Goal: Transaction & Acquisition: Subscribe to service/newsletter

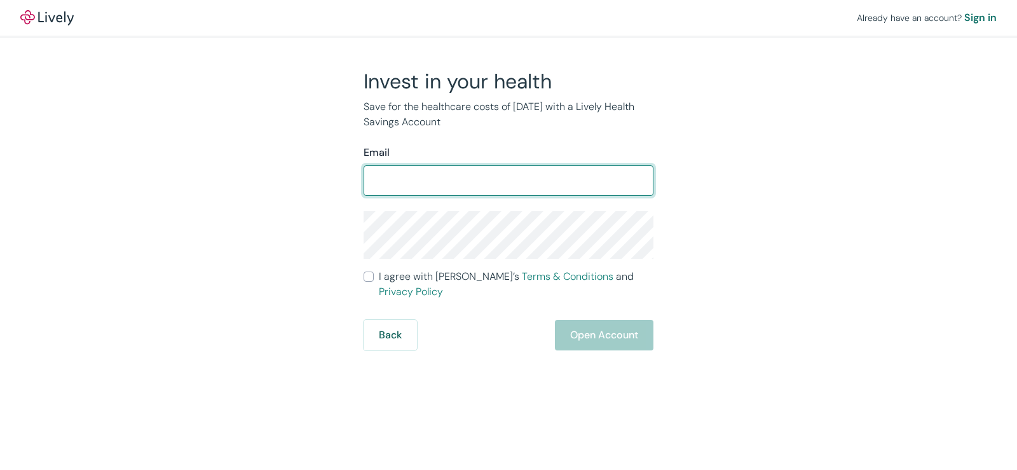
click at [424, 181] on input "Email" at bounding box center [509, 180] width 290 height 25
type input "tdarda17@gmail.com"
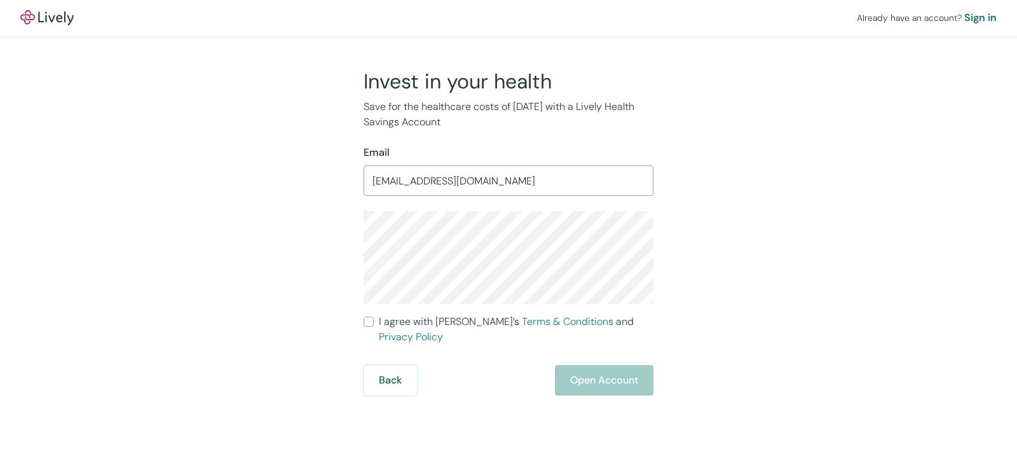
click at [369, 320] on input "I agree with Lively’s Terms & Conditions and Privacy Policy" at bounding box center [369, 322] width 10 height 10
checkbox input "true"
click at [610, 369] on button "Open Account" at bounding box center [604, 380] width 99 height 31
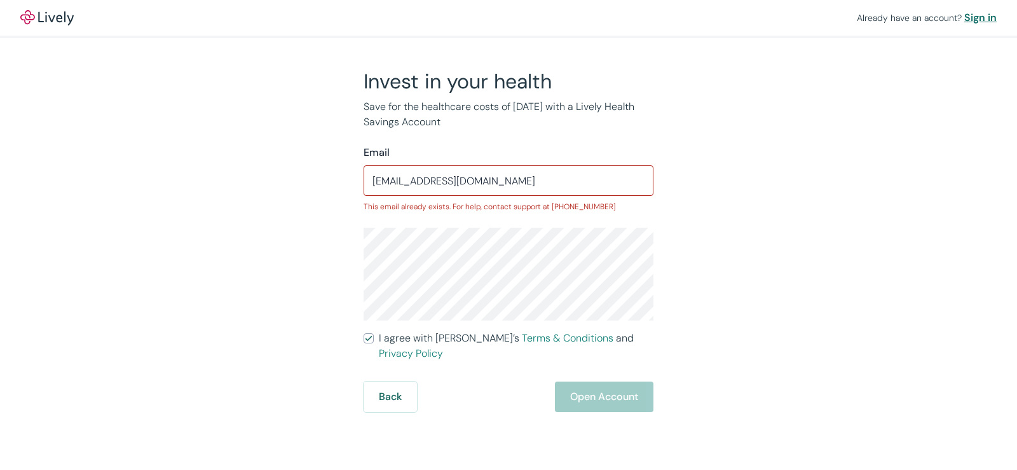
click at [975, 19] on div "Sign in" at bounding box center [981, 17] width 32 height 15
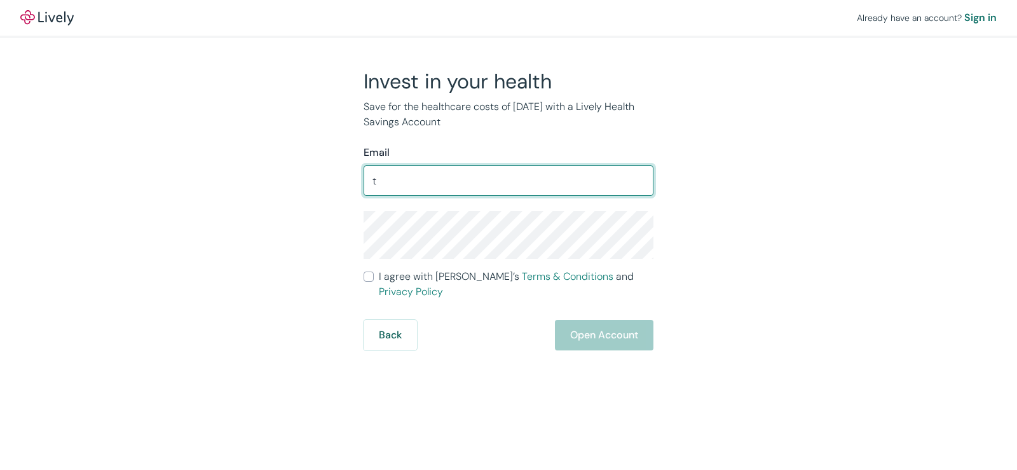
type input "to"
